Goal: Communication & Community: Answer question/provide support

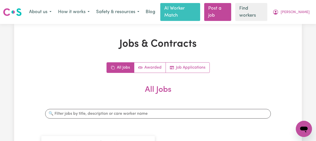
click at [298, 10] on span "[PERSON_NAME]" at bounding box center [295, 13] width 29 height 6
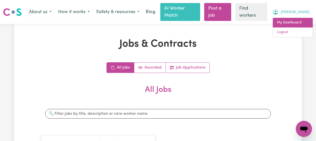
click at [298, 19] on link "My Dashboard" at bounding box center [293, 23] width 40 height 10
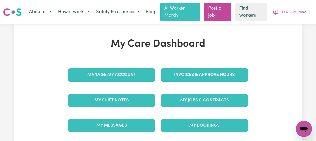
click at [115, 126] on link "My Messages" at bounding box center [111, 125] width 87 height 13
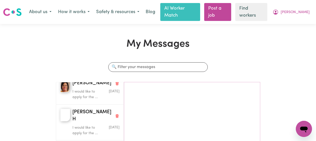
scroll to position [127, 0]
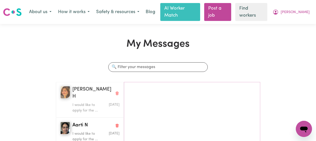
click at [83, 103] on p "I would like to apply for the ..." at bounding box center [87, 108] width 31 height 11
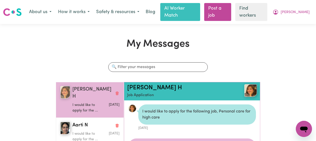
scroll to position [3, 0]
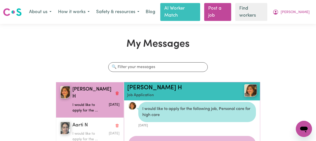
click at [96, 122] on div "Aarti N" at bounding box center [95, 125] width 47 height 7
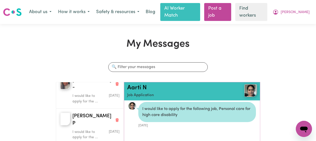
scroll to position [254, 0]
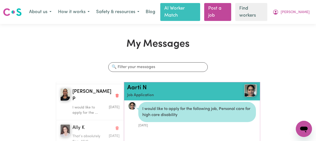
click at [104, 134] on div "[DATE]" at bounding box center [112, 136] width 16 height 5
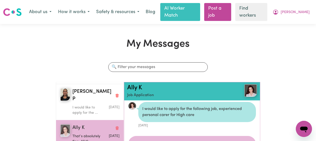
scroll to position [839, 0]
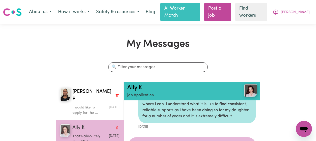
click at [115, 120] on div "Ally K That’s absolutely fine. All th... [DATE]" at bounding box center [90, 134] width 68 height 29
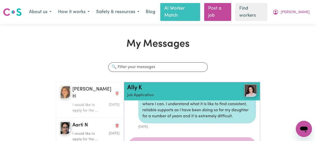
click at [116, 83] on div "[PERSON_NAME] H I would like to apply for the ... [DATE]" at bounding box center [90, 100] width 68 height 36
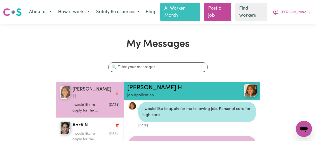
scroll to position [0, 0]
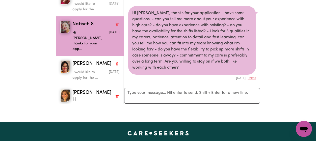
click at [180, 105] on div "My Messages Search conversations [PERSON_NAME] would like to apply for the ... …" at bounding box center [158, 12] width 316 height 222
click at [191, 110] on div "My Messages Search conversations [PERSON_NAME] would like to apply for the ... …" at bounding box center [158, 12] width 316 height 222
click at [176, 110] on div "My Messages Search conversations [PERSON_NAME] would like to apply for the ... …" at bounding box center [158, 12] width 316 height 222
